Goal: Task Accomplishment & Management: Use online tool/utility

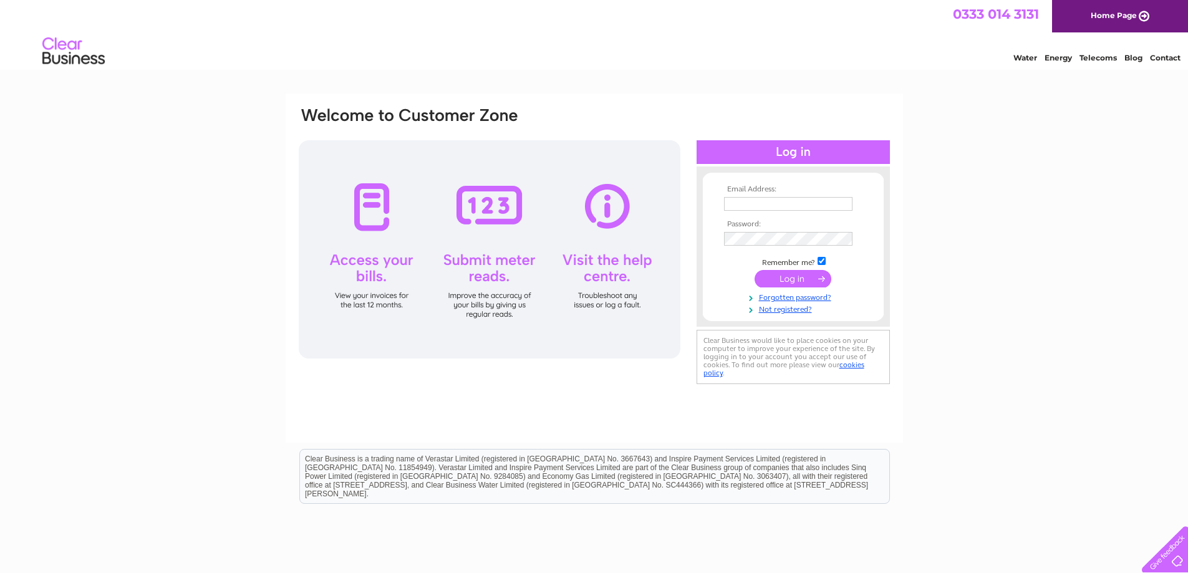
click at [760, 205] on input "text" at bounding box center [788, 204] width 129 height 14
type input "aklltd@hotmail.com"
click at [755, 271] on input "submit" at bounding box center [793, 279] width 77 height 17
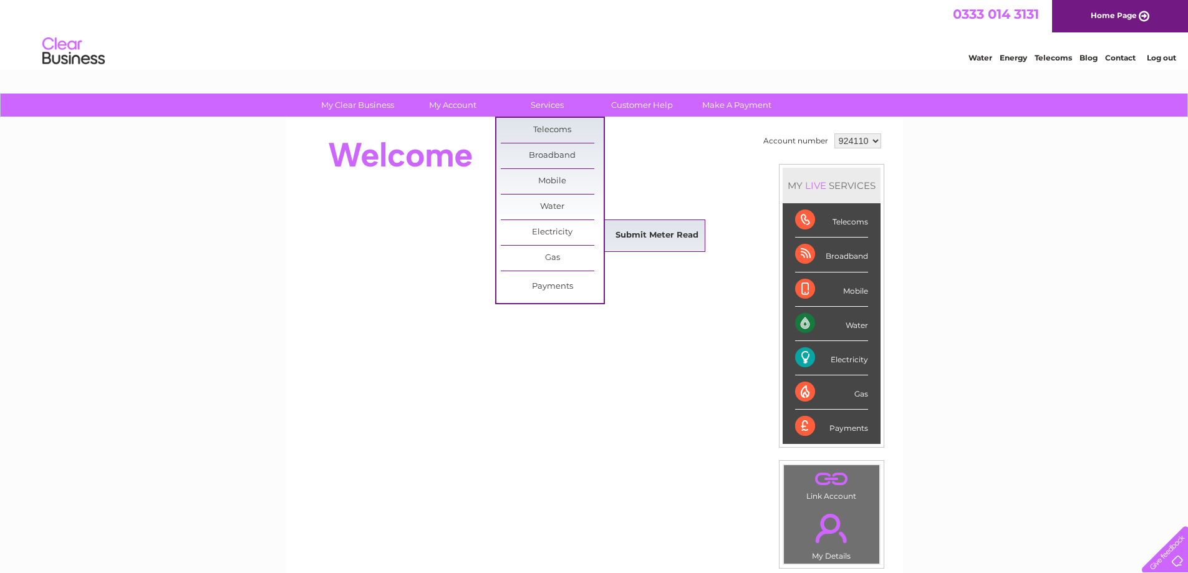
click at [639, 240] on link "Submit Meter Read" at bounding box center [657, 235] width 103 height 25
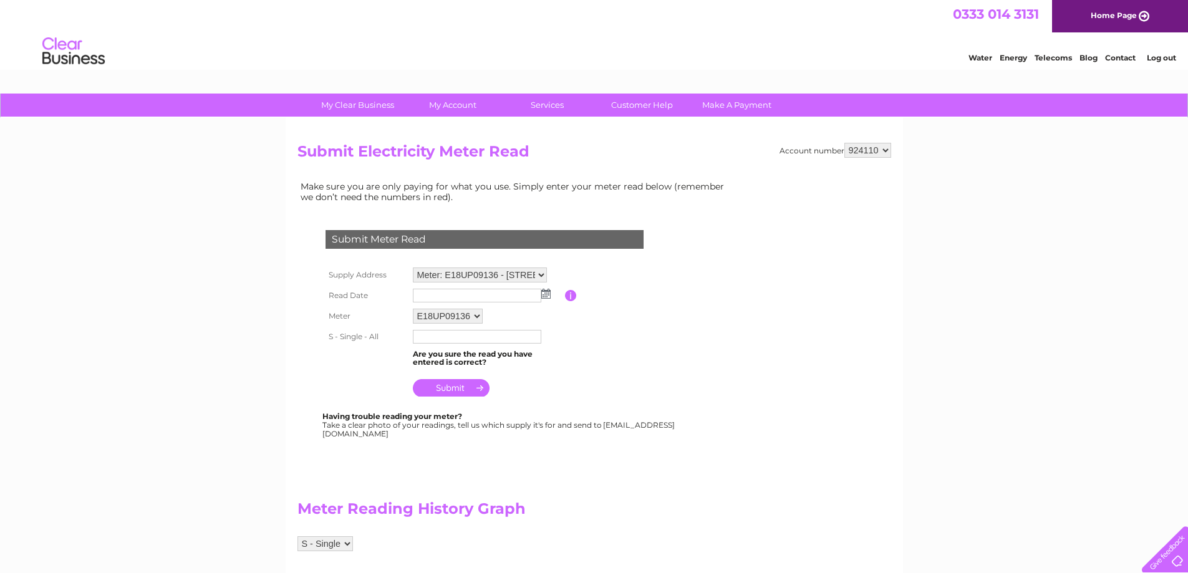
click at [453, 346] on td at bounding box center [487, 337] width 155 height 20
click at [456, 342] on input "text" at bounding box center [478, 337] width 130 height 15
type input "40767"
click at [547, 295] on img at bounding box center [545, 294] width 9 height 10
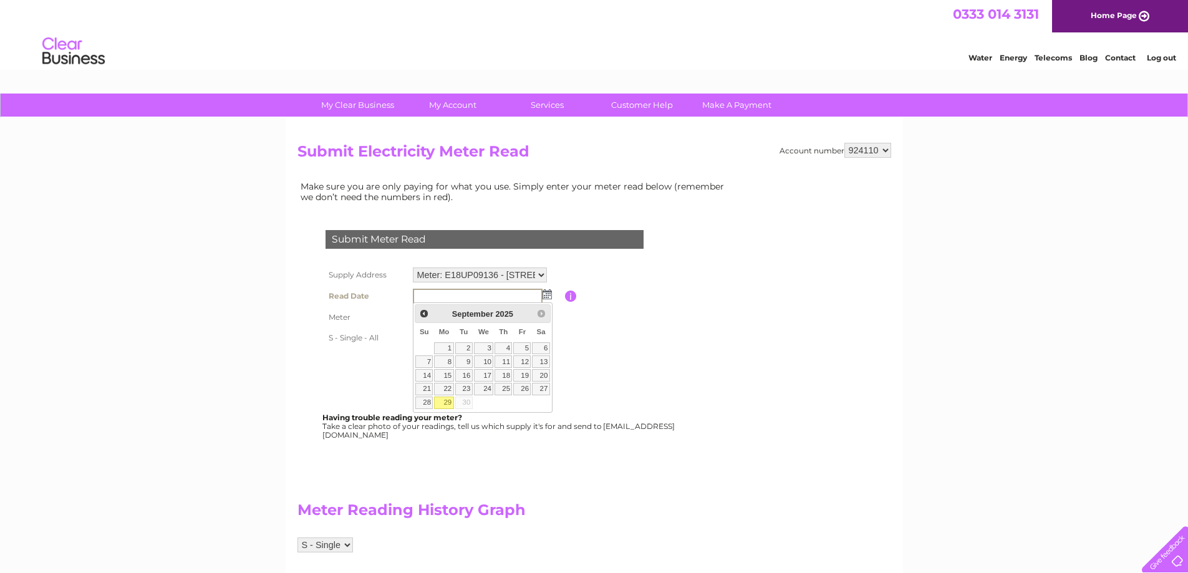
click at [452, 405] on link "29" at bounding box center [443, 403] width 19 height 12
type input "2025/09/29"
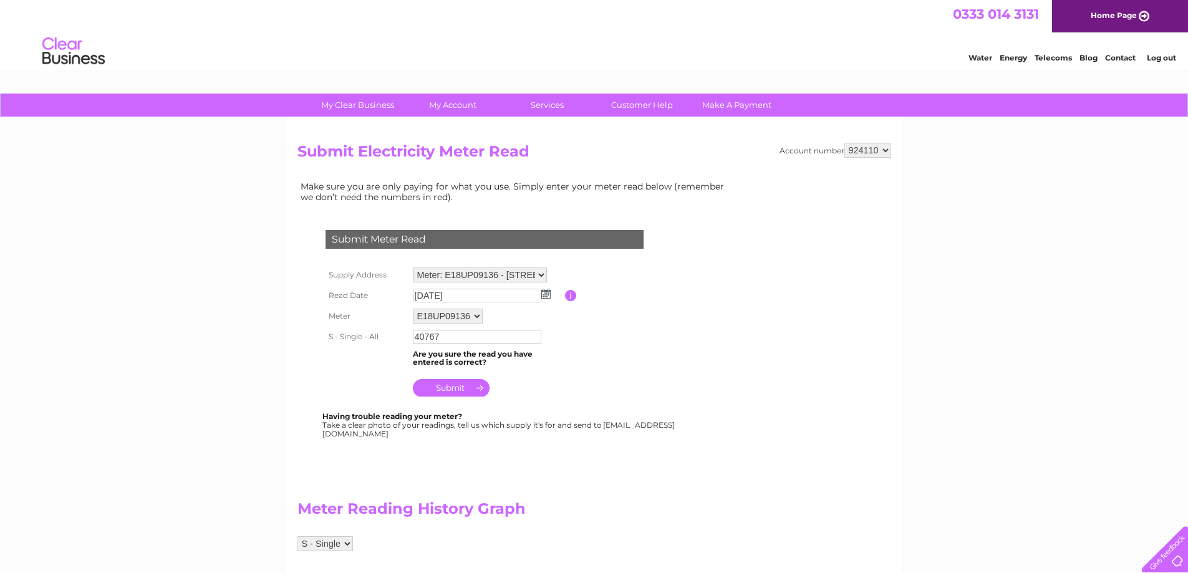
click at [463, 387] on input "submit" at bounding box center [451, 387] width 77 height 17
